Goal: Information Seeking & Learning: Learn about a topic

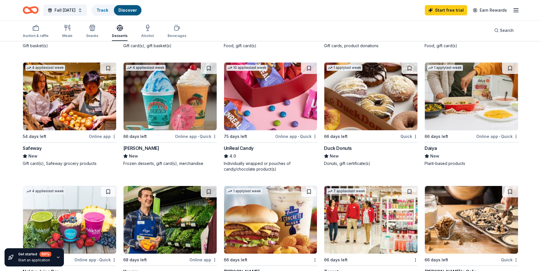
scroll to position [312, 0]
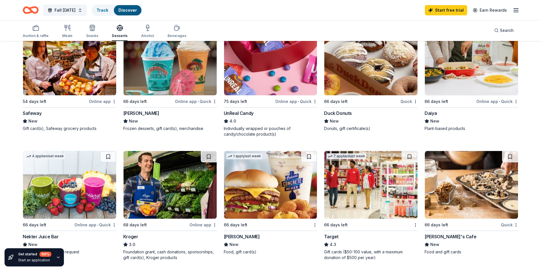
click at [435, 112] on div "Daiya" at bounding box center [430, 113] width 12 height 7
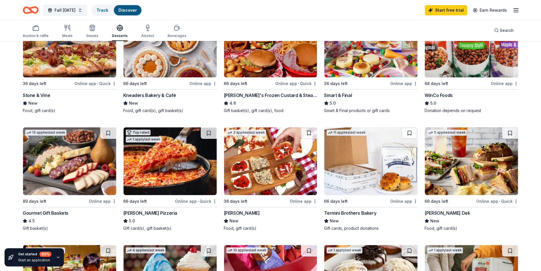
scroll to position [0, 0]
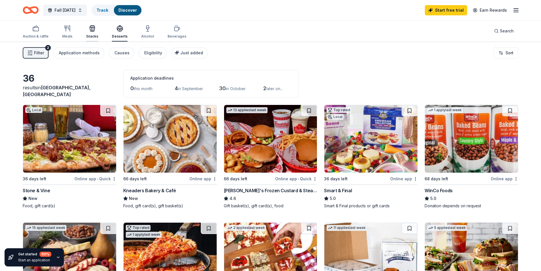
click at [90, 31] on icon "button" at bounding box center [92, 29] width 5 height 4
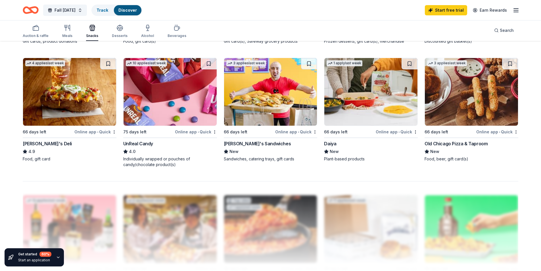
scroll to position [369, 0]
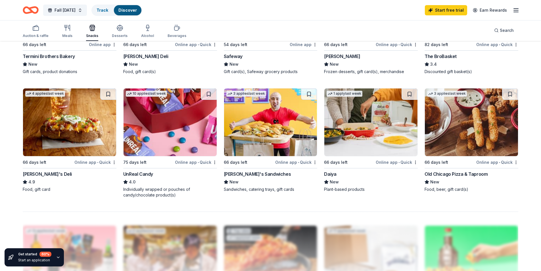
click at [42, 173] on div "[PERSON_NAME]'s Deli" at bounding box center [47, 173] width 49 height 7
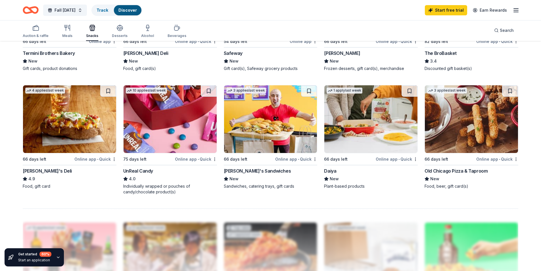
scroll to position [397, 0]
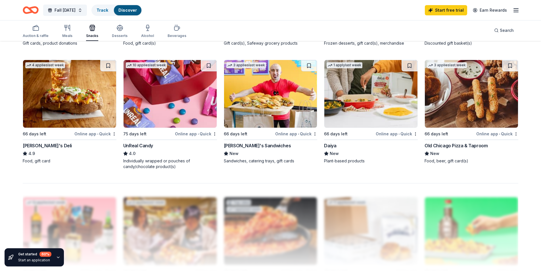
click at [251, 145] on div "Ike's Sandwiches" at bounding box center [257, 145] width 67 height 7
click at [64, 32] on div "Meals" at bounding box center [67, 31] width 10 height 14
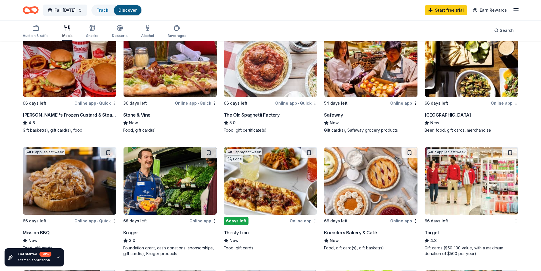
scroll to position [227, 0]
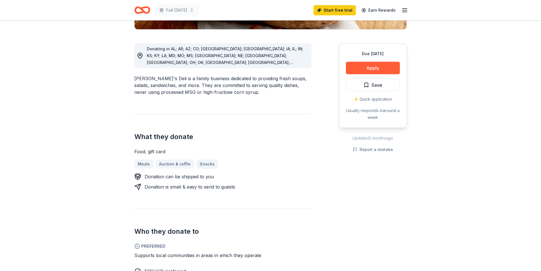
scroll to position [28, 0]
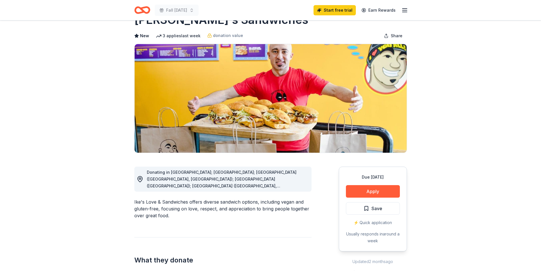
scroll to position [28, 0]
